Goal: Task Accomplishment & Management: Complete application form

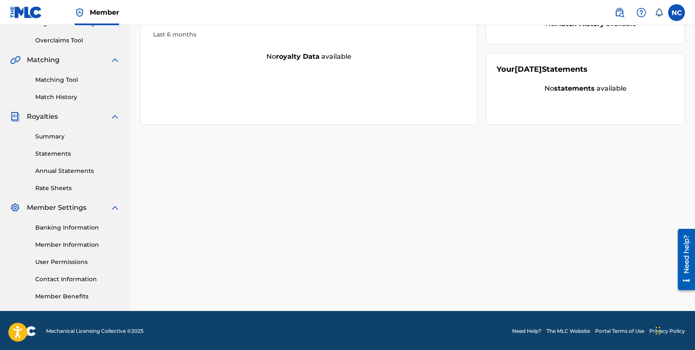
click at [677, 9] on label at bounding box center [676, 12] width 17 height 17
click at [676, 13] on input "NC [PERSON_NAME] [EMAIL_ADDRESS][DOMAIN_NAME] Notification Preferences Profile …" at bounding box center [676, 13] width 0 height 0
click at [600, 101] on link "Profile" at bounding box center [593, 105] width 17 height 8
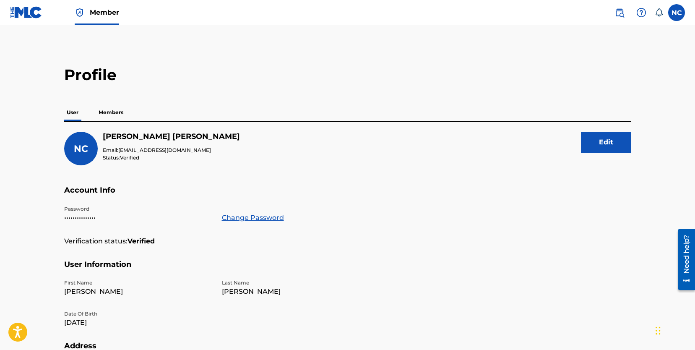
click at [117, 109] on p "Members" at bounding box center [111, 113] width 30 height 18
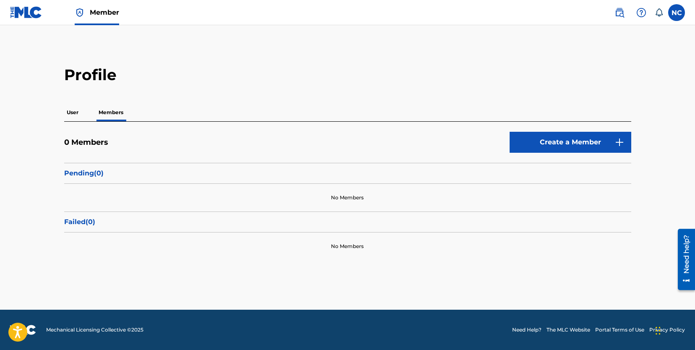
click at [39, 11] on img at bounding box center [26, 12] width 32 height 12
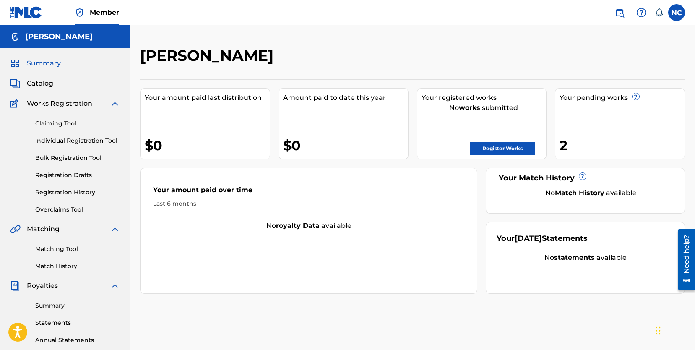
click at [77, 142] on link "Individual Registration Tool" at bounding box center [77, 140] width 85 height 9
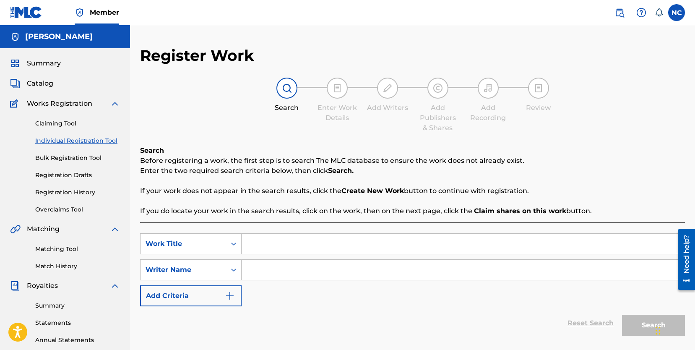
click at [261, 239] on input "Search Form" at bounding box center [462, 244] width 443 height 20
type input "Statues Haunt the Garden"
click at [260, 272] on input "Search Form" at bounding box center [462, 270] width 443 height 20
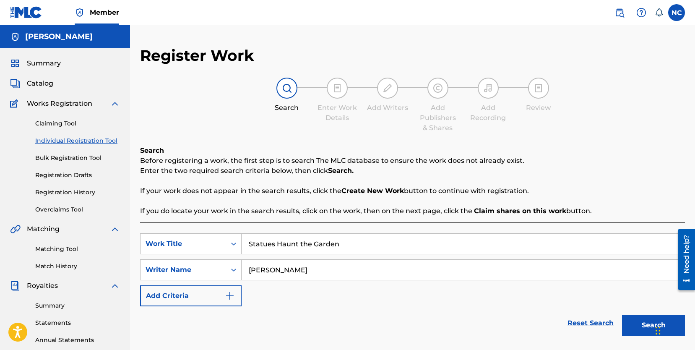
type input "[PERSON_NAME]"
click at [628, 326] on button "Search" at bounding box center [653, 324] width 63 height 21
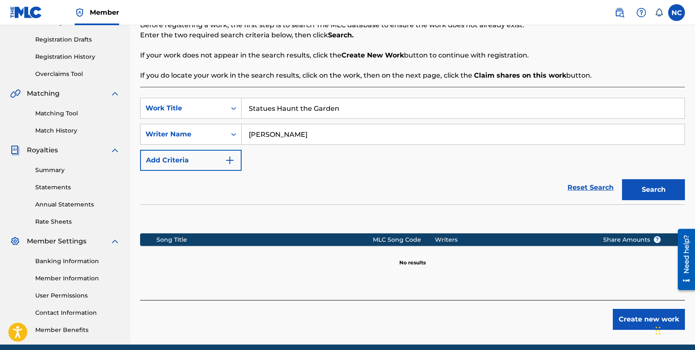
scroll to position [139, 0]
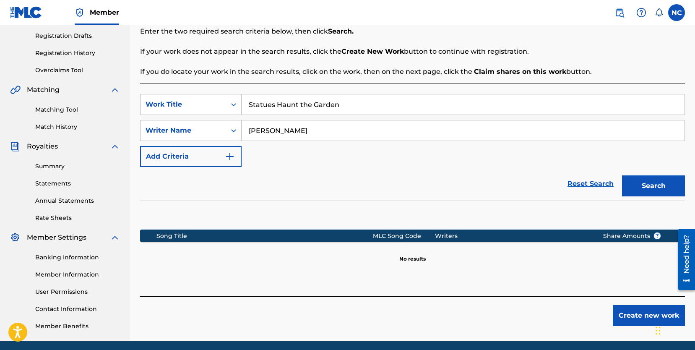
click at [621, 311] on button "Create new work" at bounding box center [649, 315] width 72 height 21
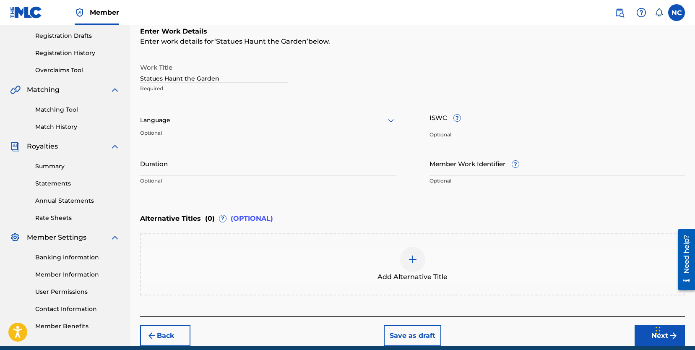
click at [485, 120] on input "ISWC ?" at bounding box center [557, 117] width 256 height 24
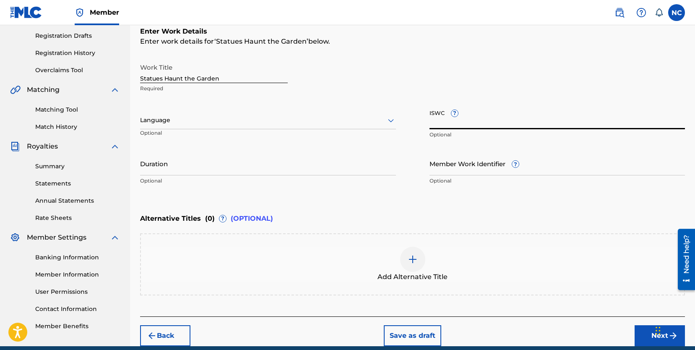
click at [471, 166] on input "Member Work Identifier ?" at bounding box center [557, 163] width 256 height 24
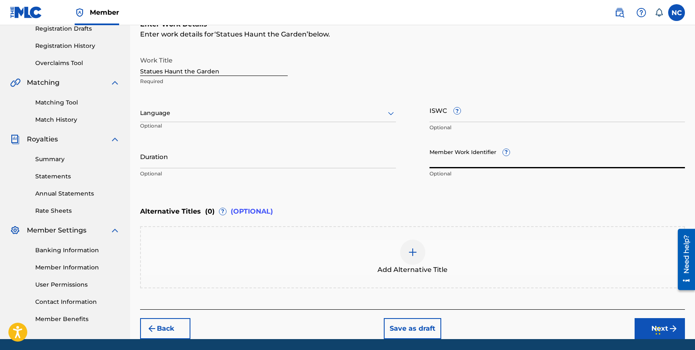
scroll to position [169, 0]
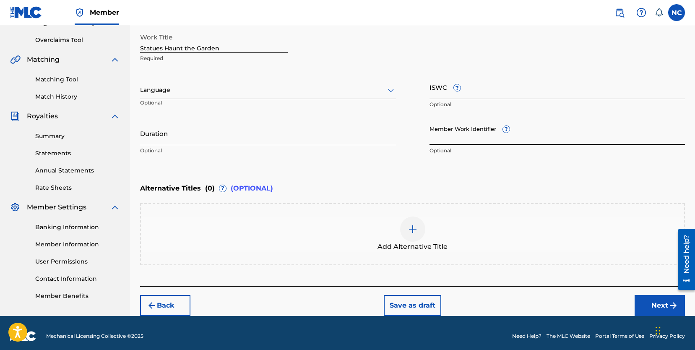
paste input "932216927"
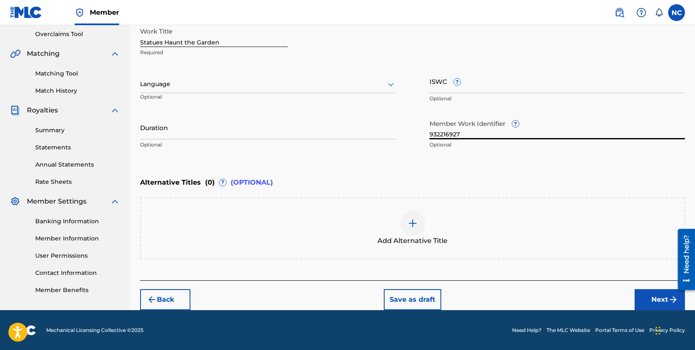
type input "932216927"
click at [646, 294] on button "Next" at bounding box center [659, 299] width 50 height 21
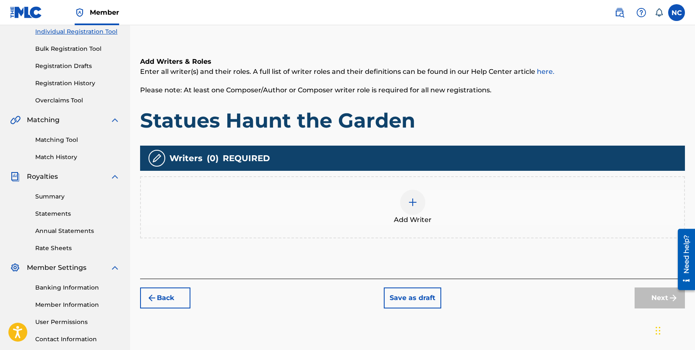
scroll to position [111, 0]
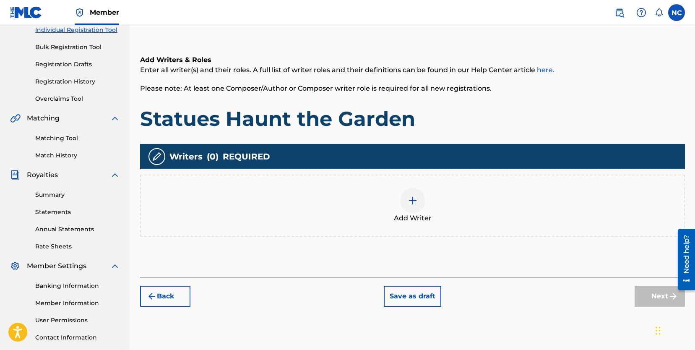
click at [401, 202] on div at bounding box center [412, 200] width 25 height 25
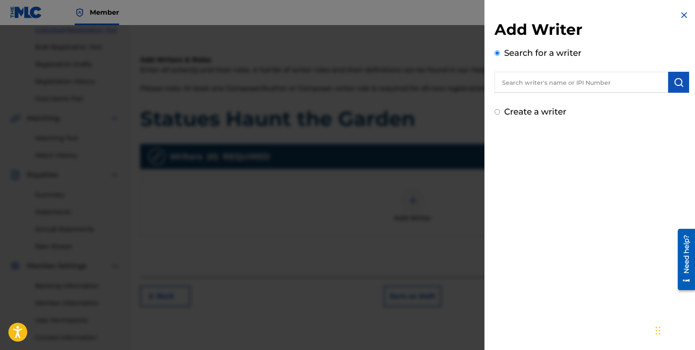
click at [574, 85] on input "text" at bounding box center [581, 82] width 174 height 21
paste input "720530977"
type input "720530977"
click at [677, 78] on img "submit" at bounding box center [678, 82] width 10 height 10
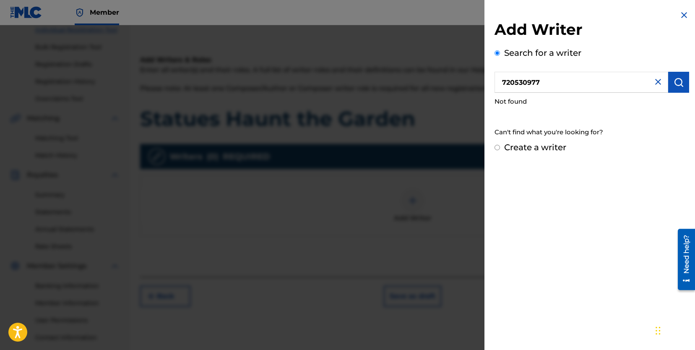
click at [535, 149] on label "Create a writer" at bounding box center [535, 147] width 62 height 10
radio input "true"
click at [500, 149] on input "Create a writer" at bounding box center [496, 147] width 5 height 5
radio input "false"
radio input "true"
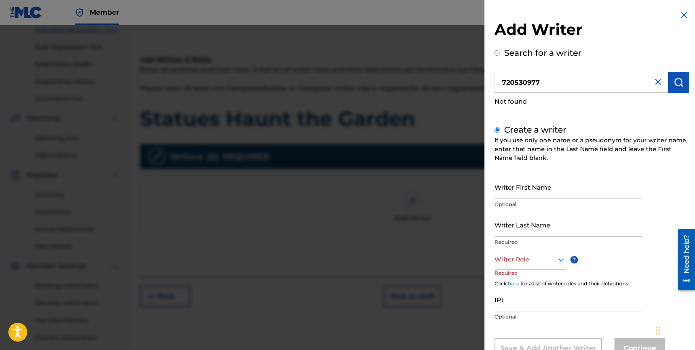
click at [517, 297] on input "IPI" at bounding box center [568, 299] width 148 height 24
paste input "720530977"
type input "720530977"
click at [523, 180] on input "Writer First Name" at bounding box center [568, 187] width 148 height 24
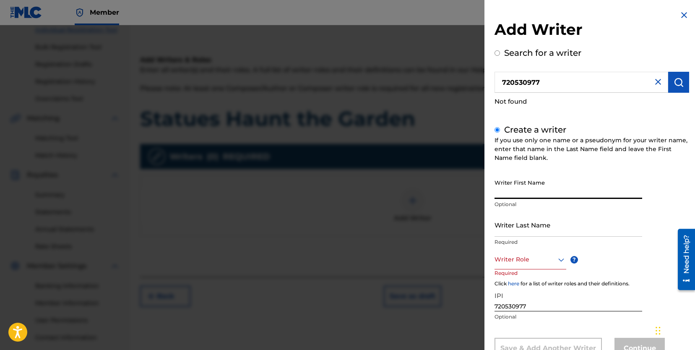
type input "[PERSON_NAME]"
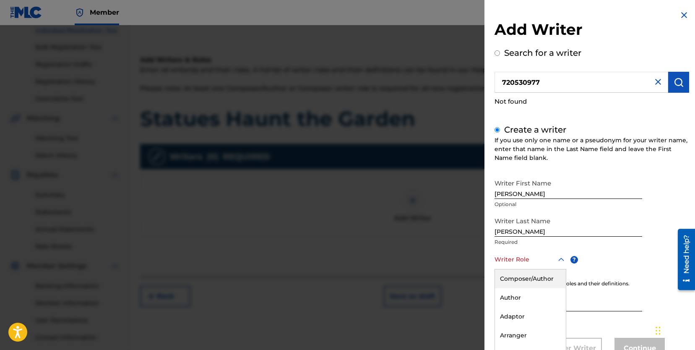
click at [544, 256] on div "Composer/Author, 1 of 8. 8 results available. Use Up and Down to choose options…" at bounding box center [530, 259] width 72 height 19
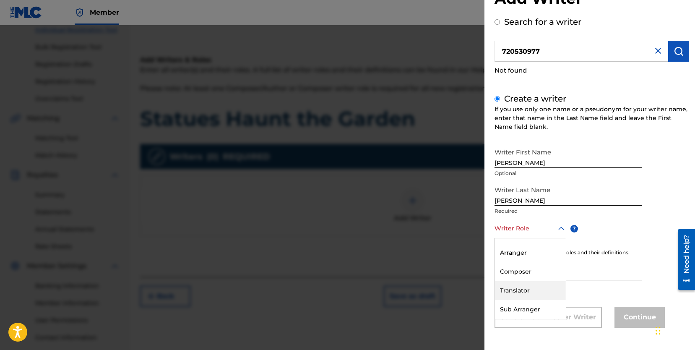
scroll to position [70, 0]
click at [526, 255] on div "Composer" at bounding box center [530, 253] width 71 height 19
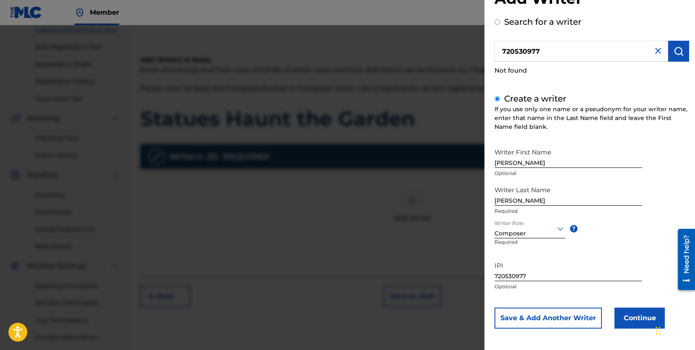
scroll to position [32, 0]
click at [623, 314] on button "Continue" at bounding box center [639, 316] width 50 height 21
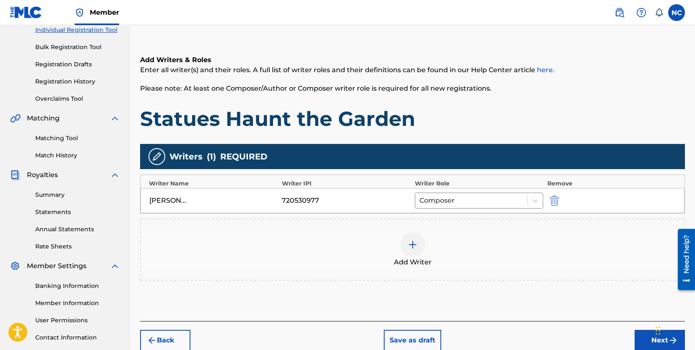
click at [650, 335] on button "Next" at bounding box center [659, 340] width 50 height 21
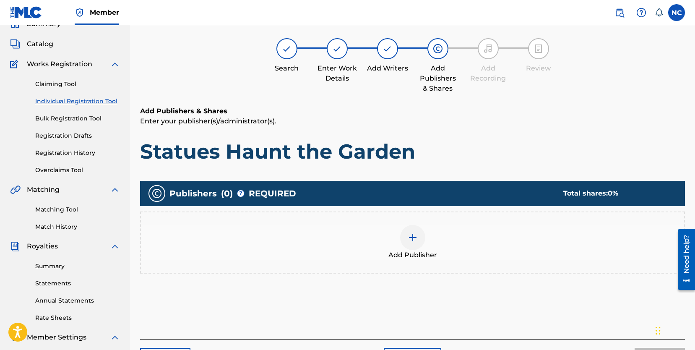
scroll to position [38, 0]
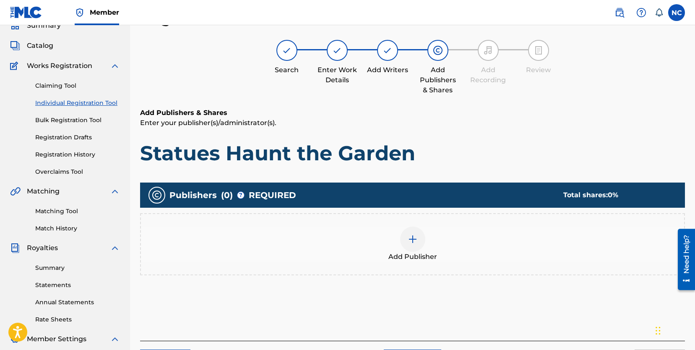
click at [410, 245] on div at bounding box center [412, 238] width 25 height 25
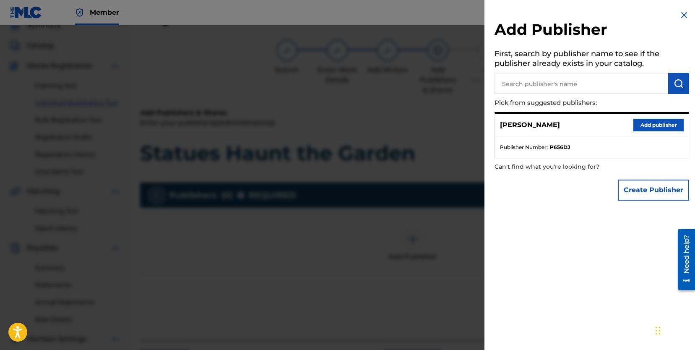
click at [640, 191] on button "Create Publisher" at bounding box center [653, 189] width 71 height 21
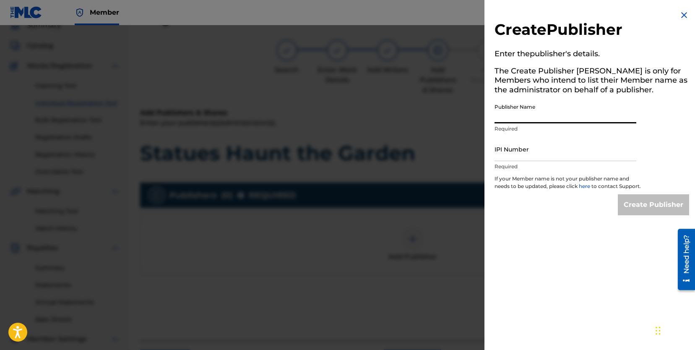
click at [541, 117] on input "Publisher Name" at bounding box center [565, 111] width 142 height 24
type input "Tractus"
click at [528, 148] on input "IPI Number" at bounding box center [565, 149] width 142 height 24
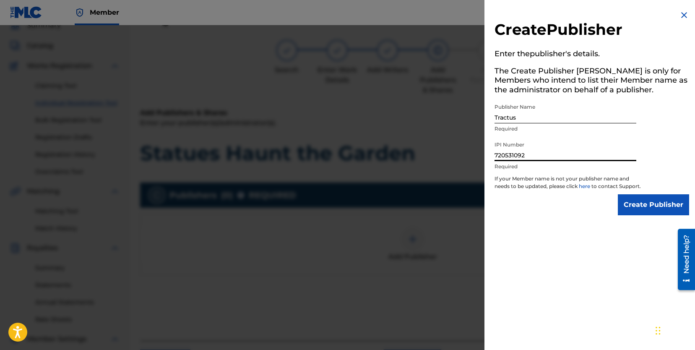
type input "720531092"
click at [637, 202] on input "Create Publisher" at bounding box center [653, 204] width 71 height 21
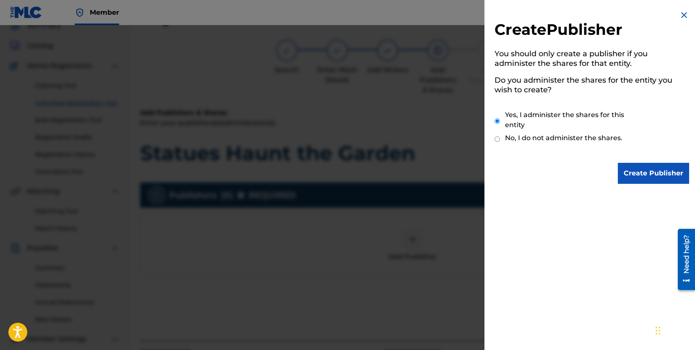
click at [643, 175] on input "Create Publisher" at bounding box center [653, 173] width 71 height 21
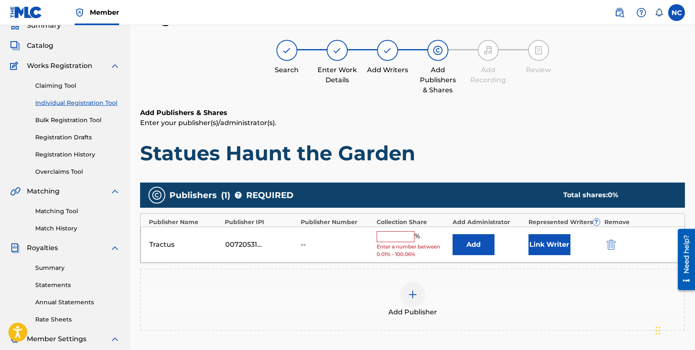
click at [408, 236] on input "text" at bounding box center [395, 236] width 38 height 11
type input "50"
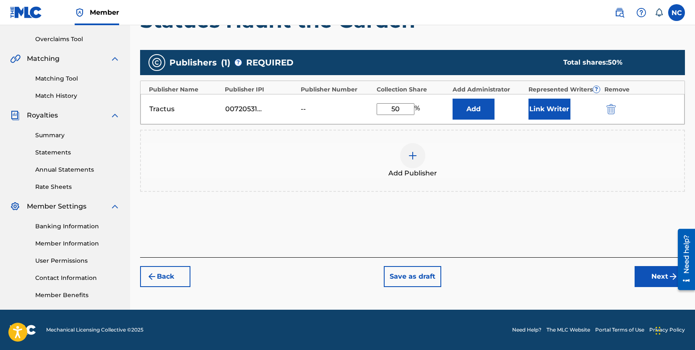
click at [651, 277] on button "Next" at bounding box center [659, 276] width 50 height 21
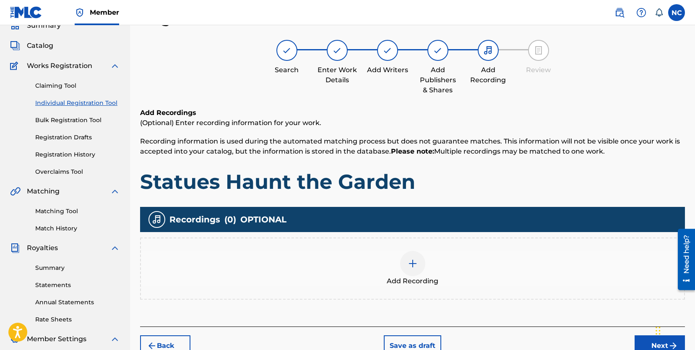
click at [408, 267] on img at bounding box center [413, 263] width 10 height 10
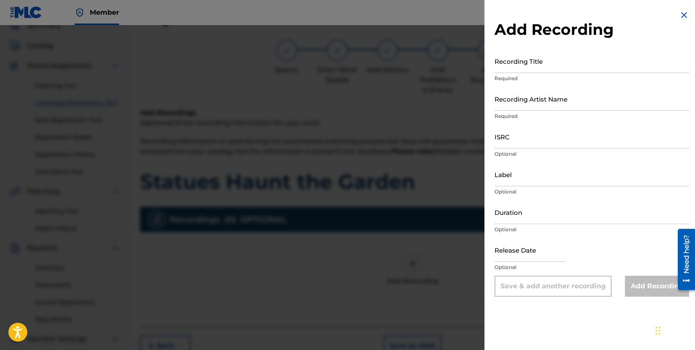
click at [540, 57] on input "Recording Title" at bounding box center [591, 61] width 195 height 24
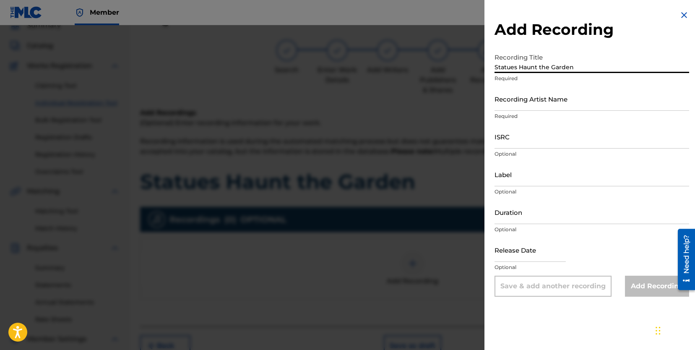
type input "Statues Haunt the Garden"
click at [579, 103] on input "Recording Artist Name" at bounding box center [591, 99] width 195 height 24
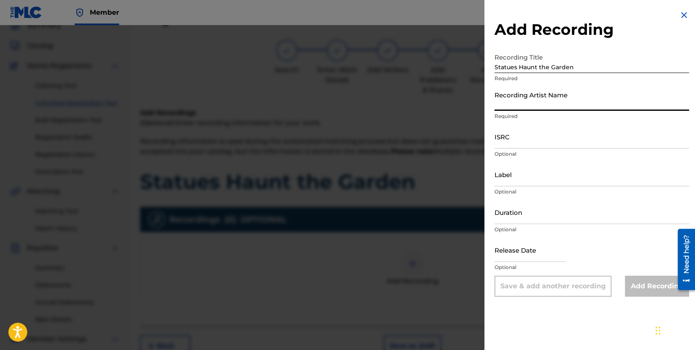
type input "[PERSON_NAME]"
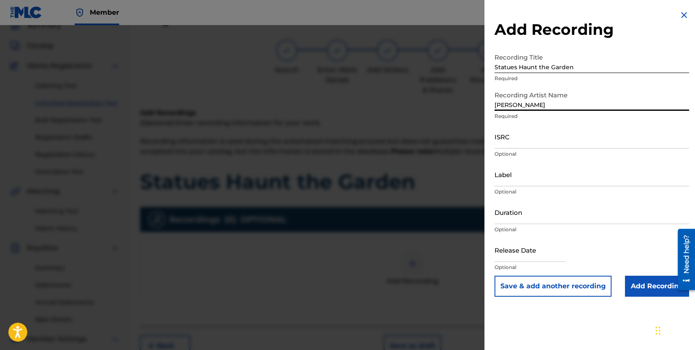
click at [565, 132] on input "ISRC" at bounding box center [591, 137] width 195 height 24
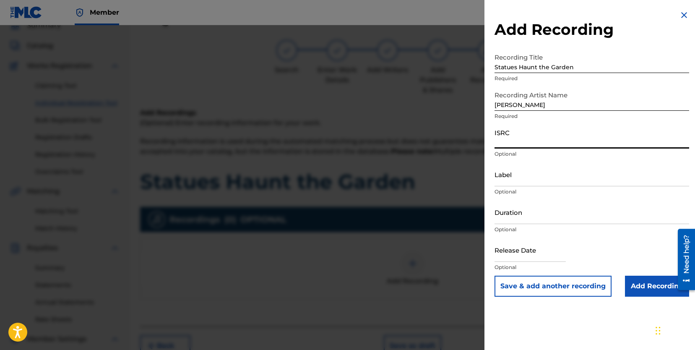
paste input "QZK6L2415012"
type input "QZK6L2415012"
click at [517, 175] on input "Label" at bounding box center [591, 174] width 195 height 24
type input "Tractus"
click at [542, 256] on input "text" at bounding box center [529, 250] width 71 height 24
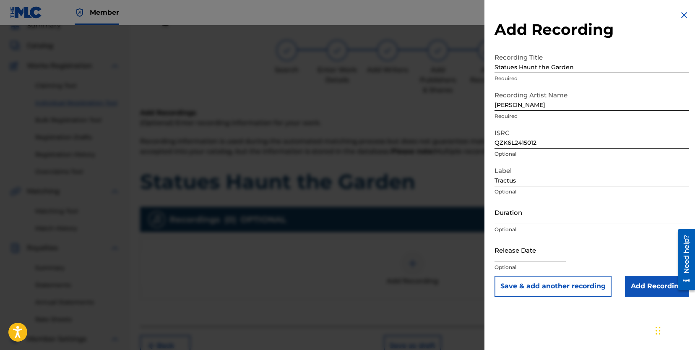
select select "8"
select select "2025"
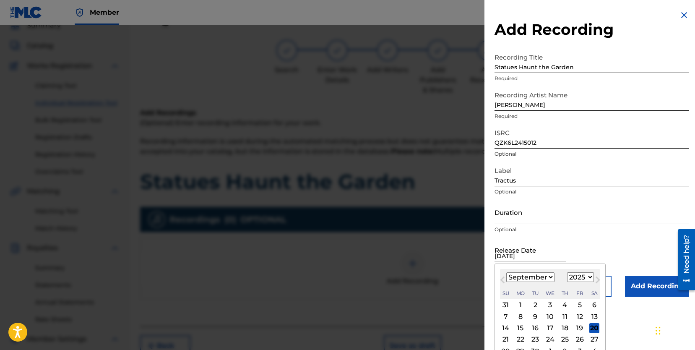
type input "[DATE]"
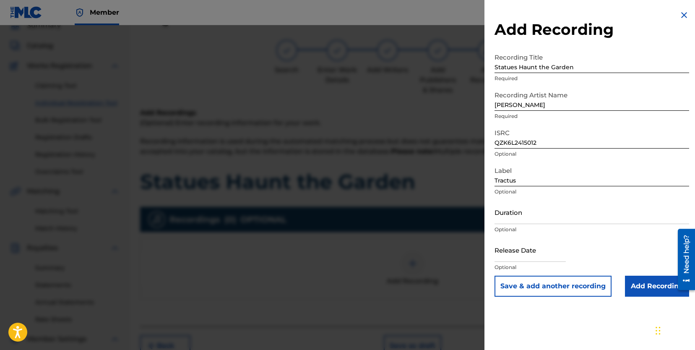
select select "8"
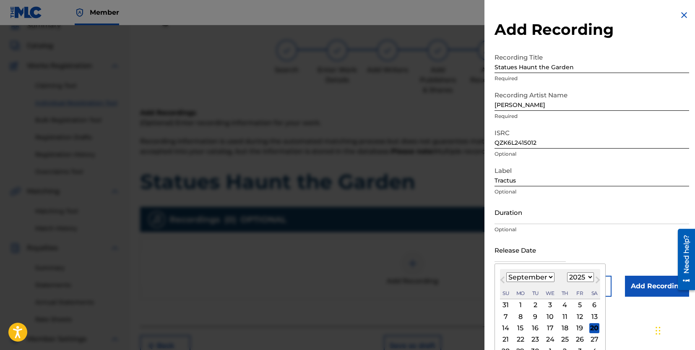
click at [511, 250] on input "text" at bounding box center [529, 250] width 71 height 24
click at [588, 274] on select "1899 1900 1901 1902 1903 1904 1905 1906 1907 1908 1909 1910 1911 1912 1913 1914…" at bounding box center [580, 277] width 27 height 10
select select "2024"
click at [567, 272] on select "1899 1900 1901 1902 1903 1904 1905 1906 1907 1908 1909 1910 1911 1912 1913 1914…" at bounding box center [580, 277] width 27 height 10
click at [517, 277] on select "January February March April May June July August September October November De…" at bounding box center [530, 277] width 48 height 10
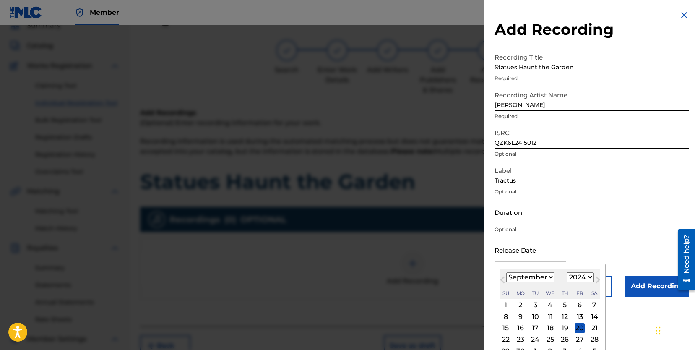
select select "3"
click at [506, 272] on select "January February March April May June July August September October November De…" at bounding box center [530, 277] width 48 height 10
click at [508, 338] on div "21" at bounding box center [506, 339] width 10 height 10
type input "[DATE]"
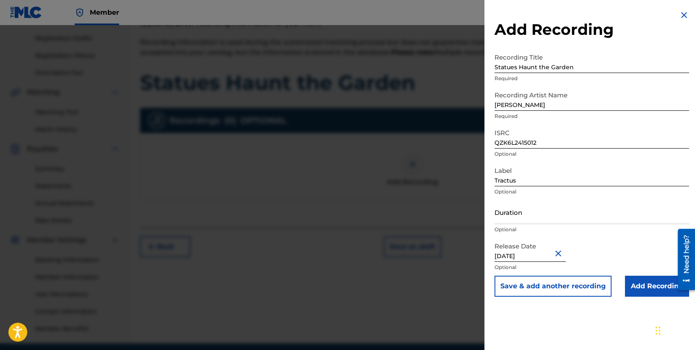
scroll to position [140, 0]
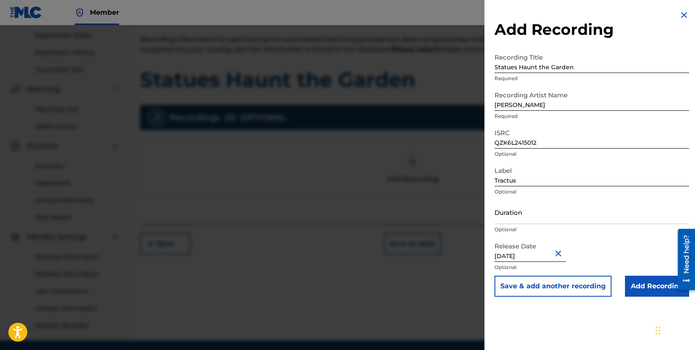
click at [657, 288] on input "Add Recording" at bounding box center [657, 285] width 64 height 21
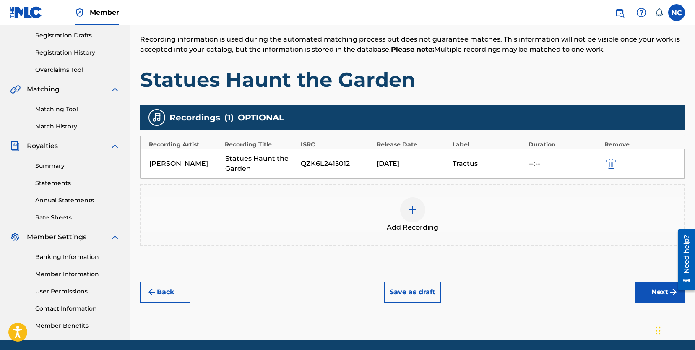
click at [657, 288] on button "Next" at bounding box center [659, 291] width 50 height 21
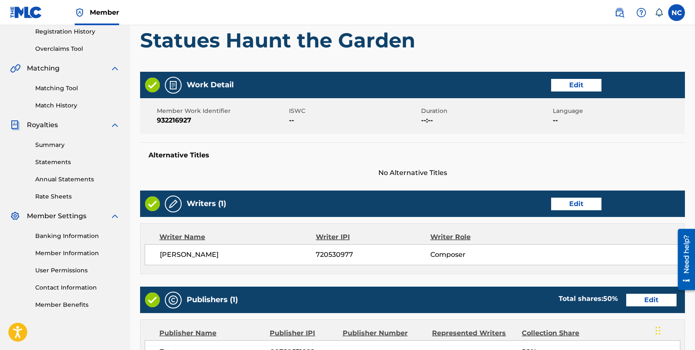
scroll to position [358, 0]
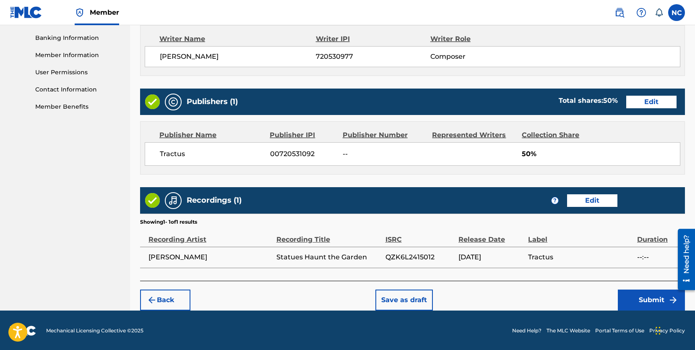
click at [643, 296] on button "Submit" at bounding box center [651, 299] width 67 height 21
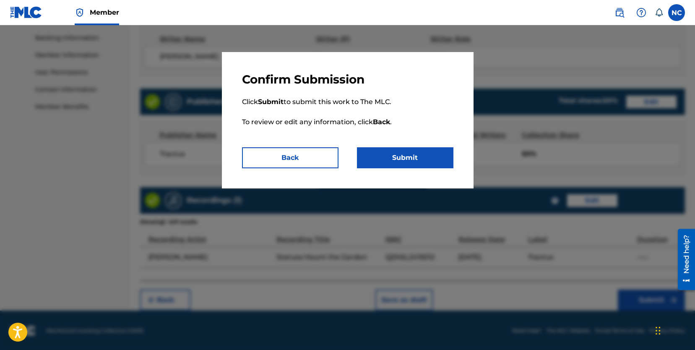
click at [374, 154] on button "Submit" at bounding box center [405, 157] width 96 height 21
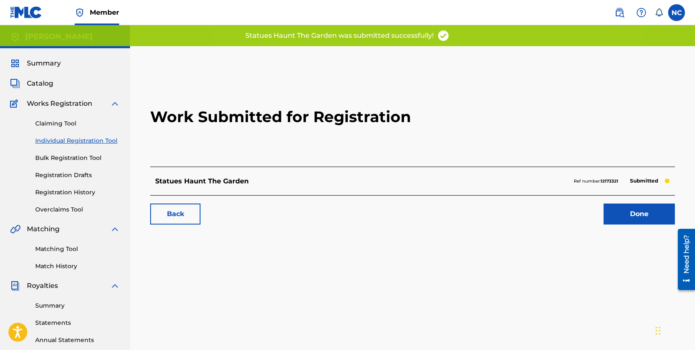
click at [639, 211] on link "Done" at bounding box center [638, 213] width 71 height 21
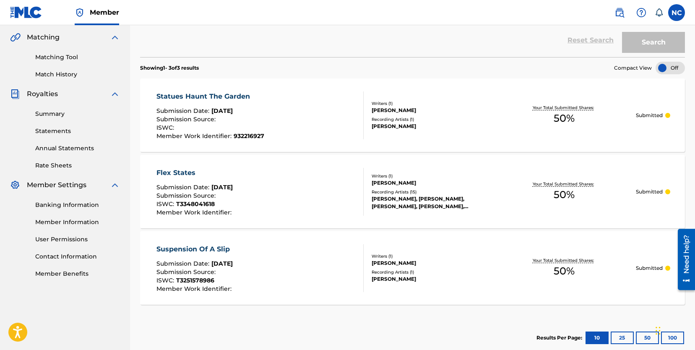
scroll to position [195, 0]
